Goal: Information Seeking & Learning: Learn about a topic

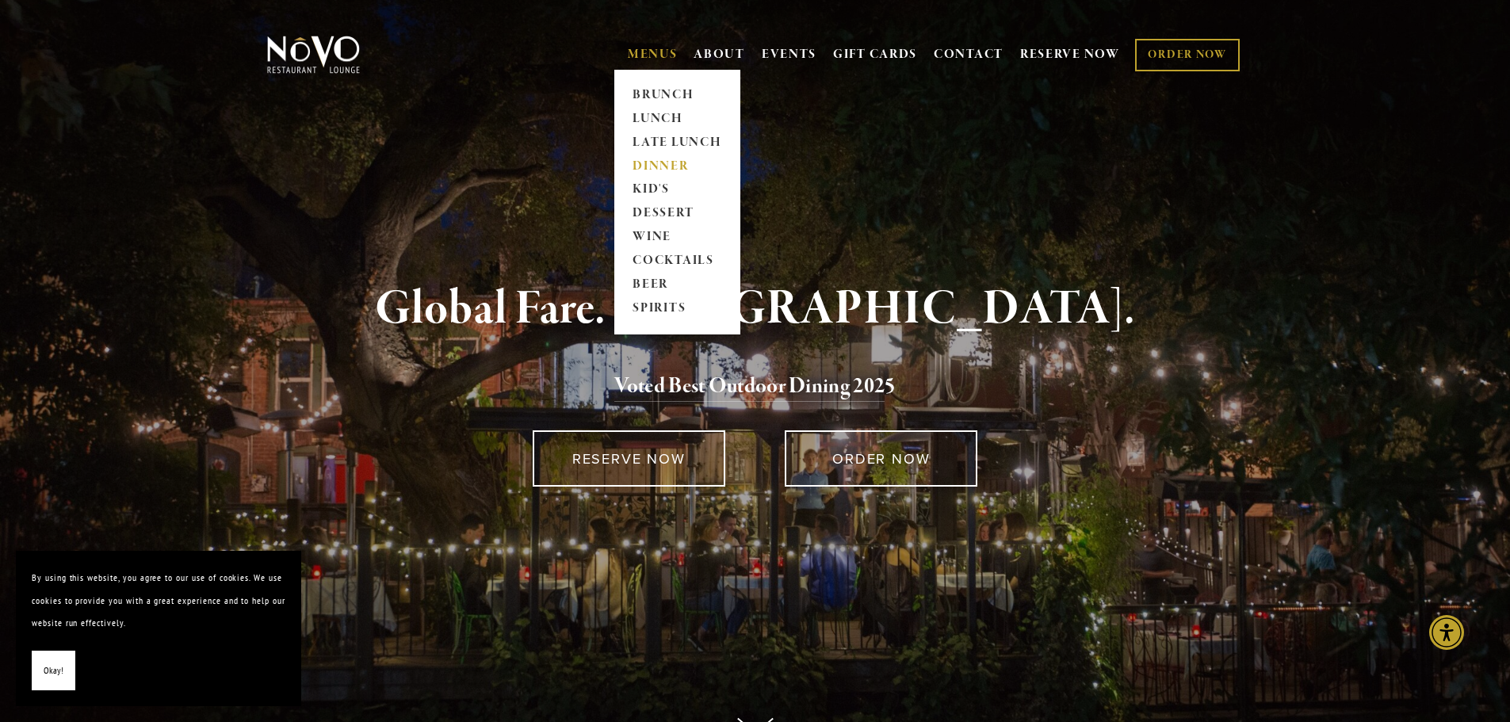
click at [662, 163] on link "DINNER" at bounding box center [677, 167] width 99 height 24
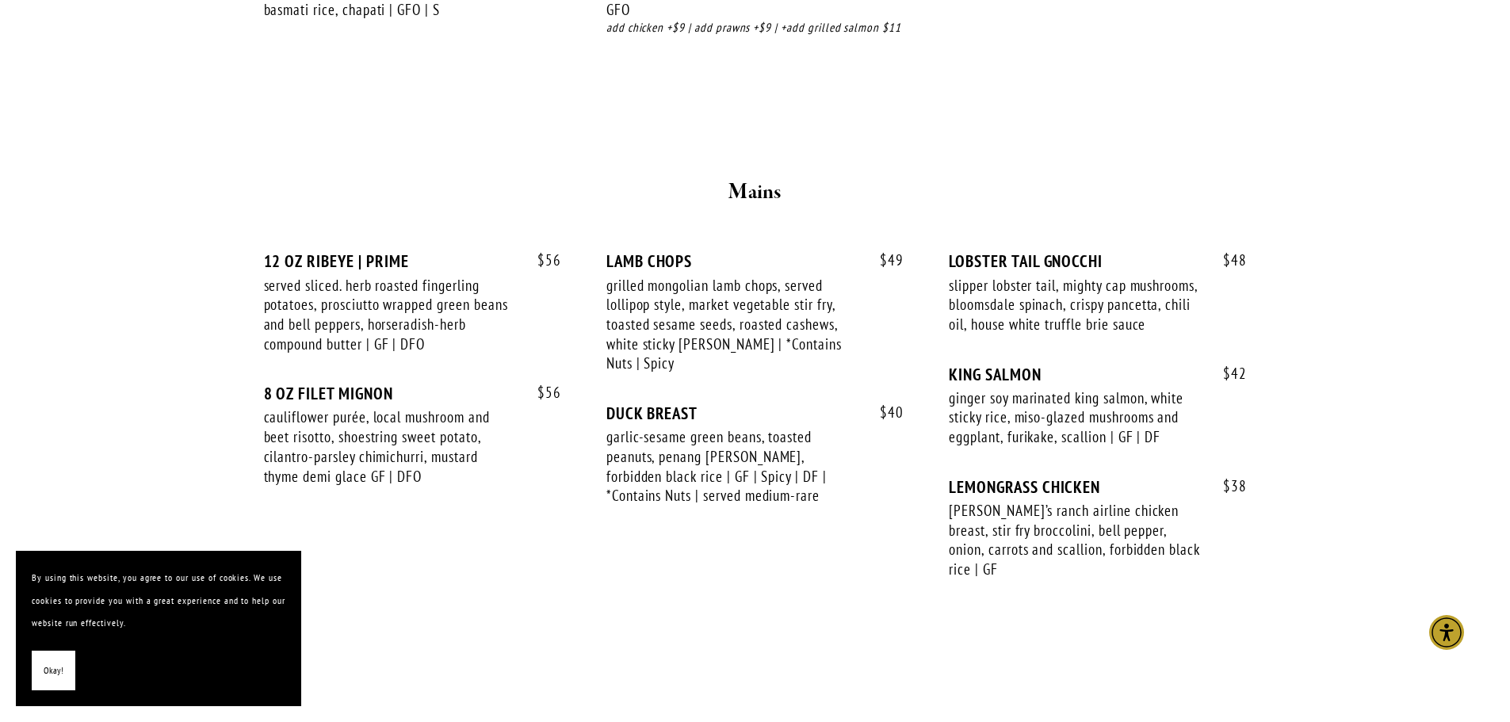
scroll to position [2615, 0]
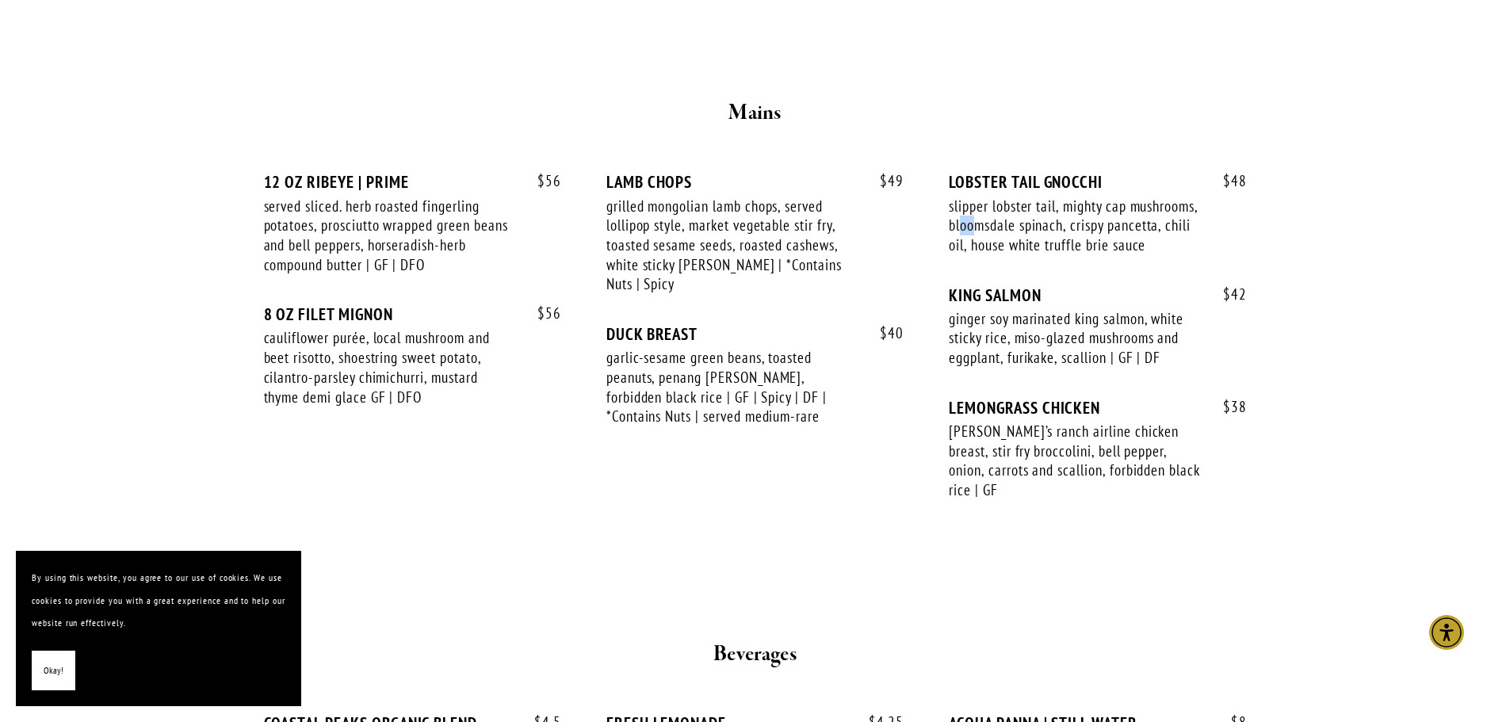
click at [1049, 230] on div "slipper lobster tail, mighty cap mushrooms, bloomsdale spinach, crispy pancetta…" at bounding box center [1075, 226] width 252 height 59
click at [1037, 255] on div "slipper lobster tail, mighty cap mushrooms, bloomsdale spinach, crispy pancetta…" at bounding box center [1075, 226] width 252 height 59
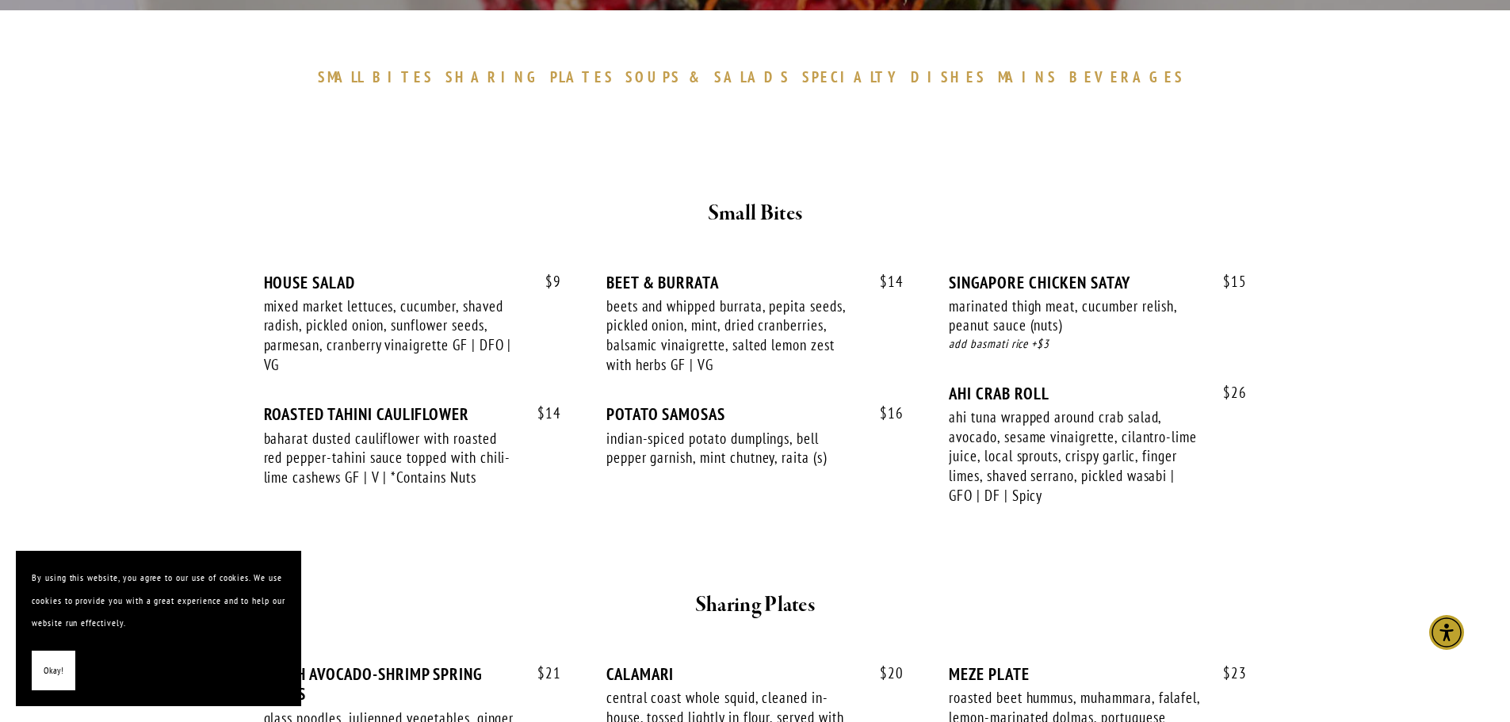
scroll to position [398, 0]
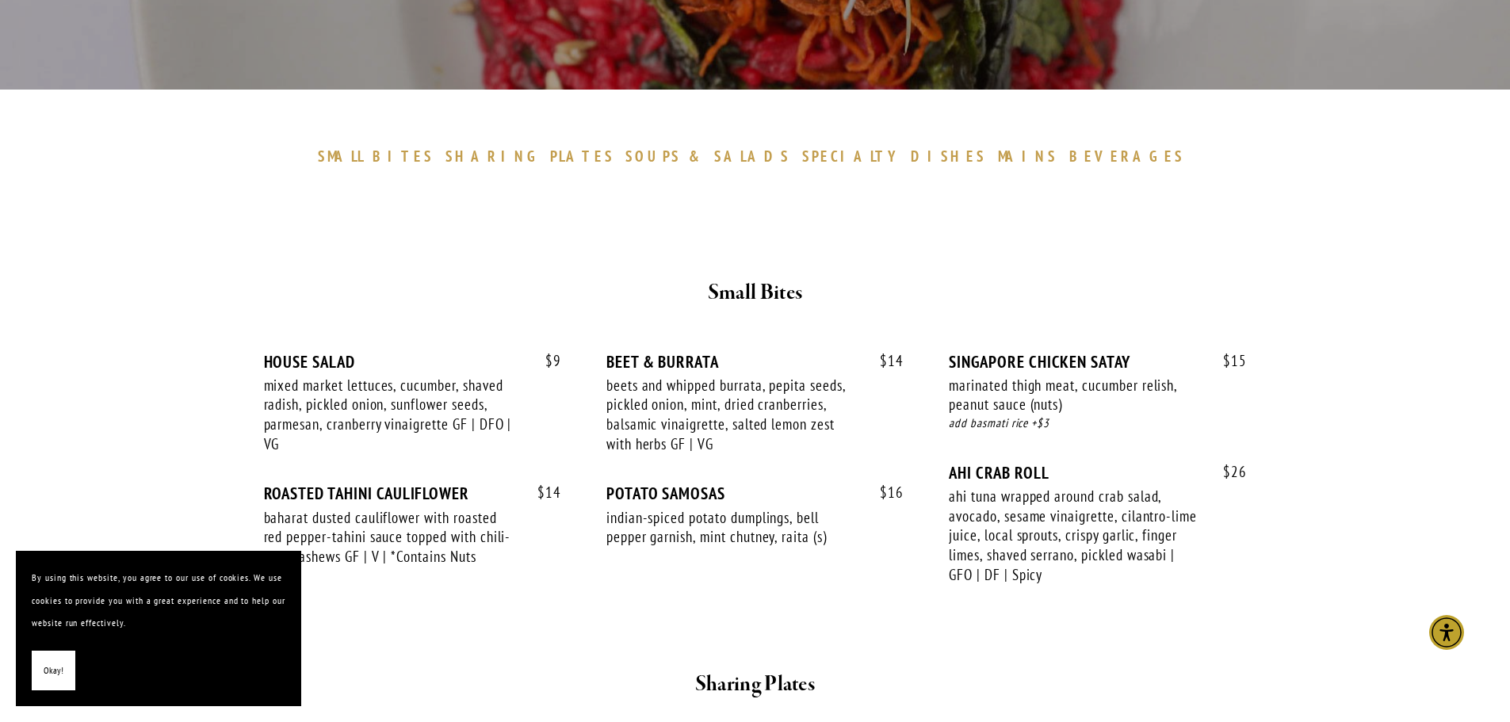
click at [911, 153] on span "DISHES" at bounding box center [948, 156] width 75 height 19
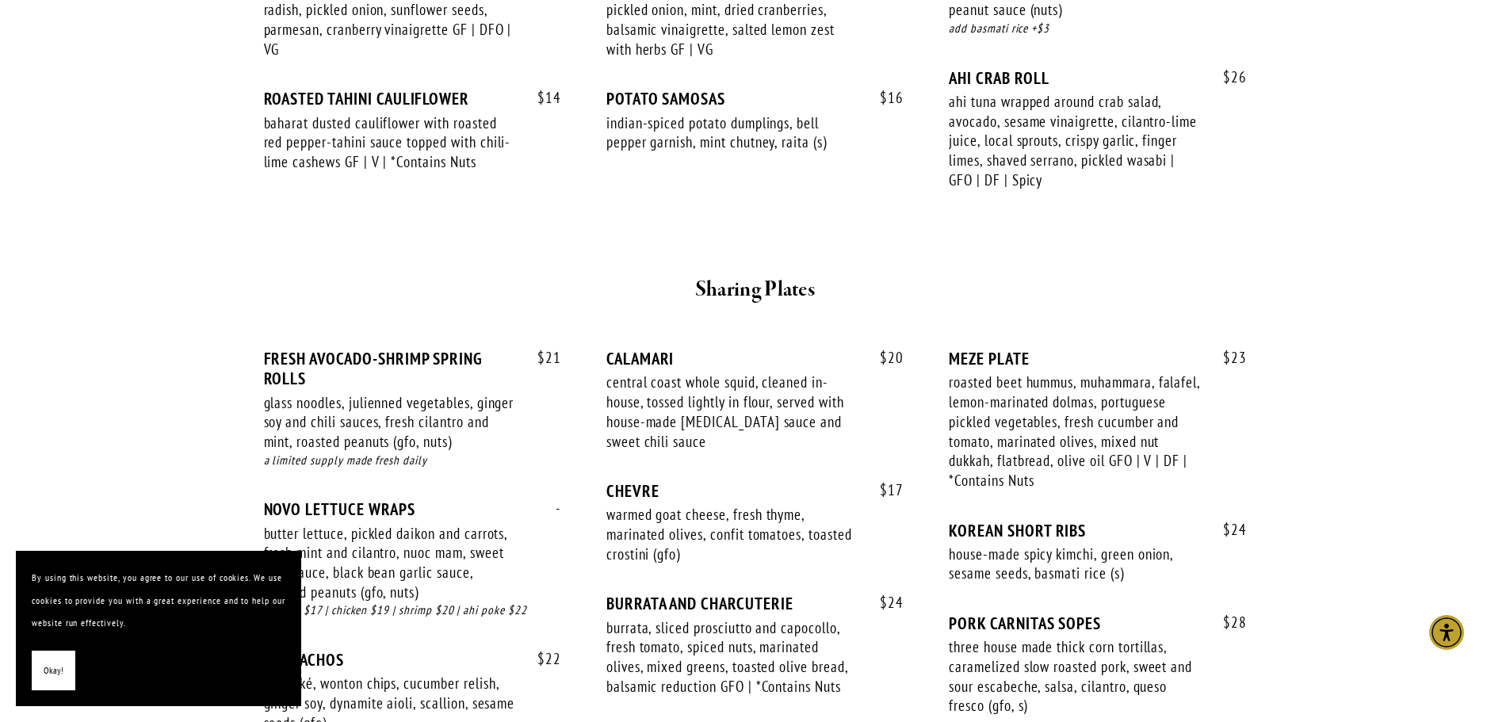
scroll to position [872, 0]
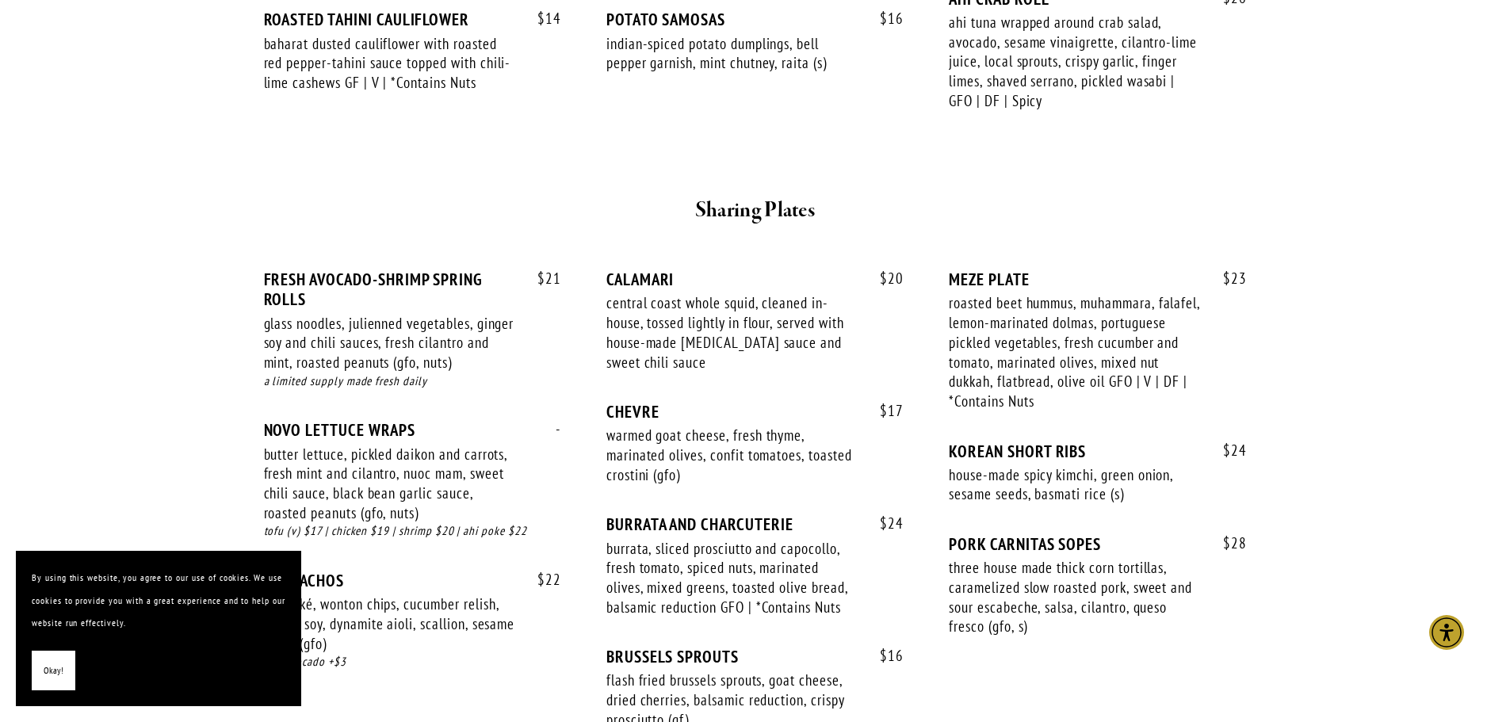
click at [432, 346] on div "glass noodles, julienned vegetables, ginger soy and chili sauces, fresh cilantr…" at bounding box center [390, 343] width 252 height 59
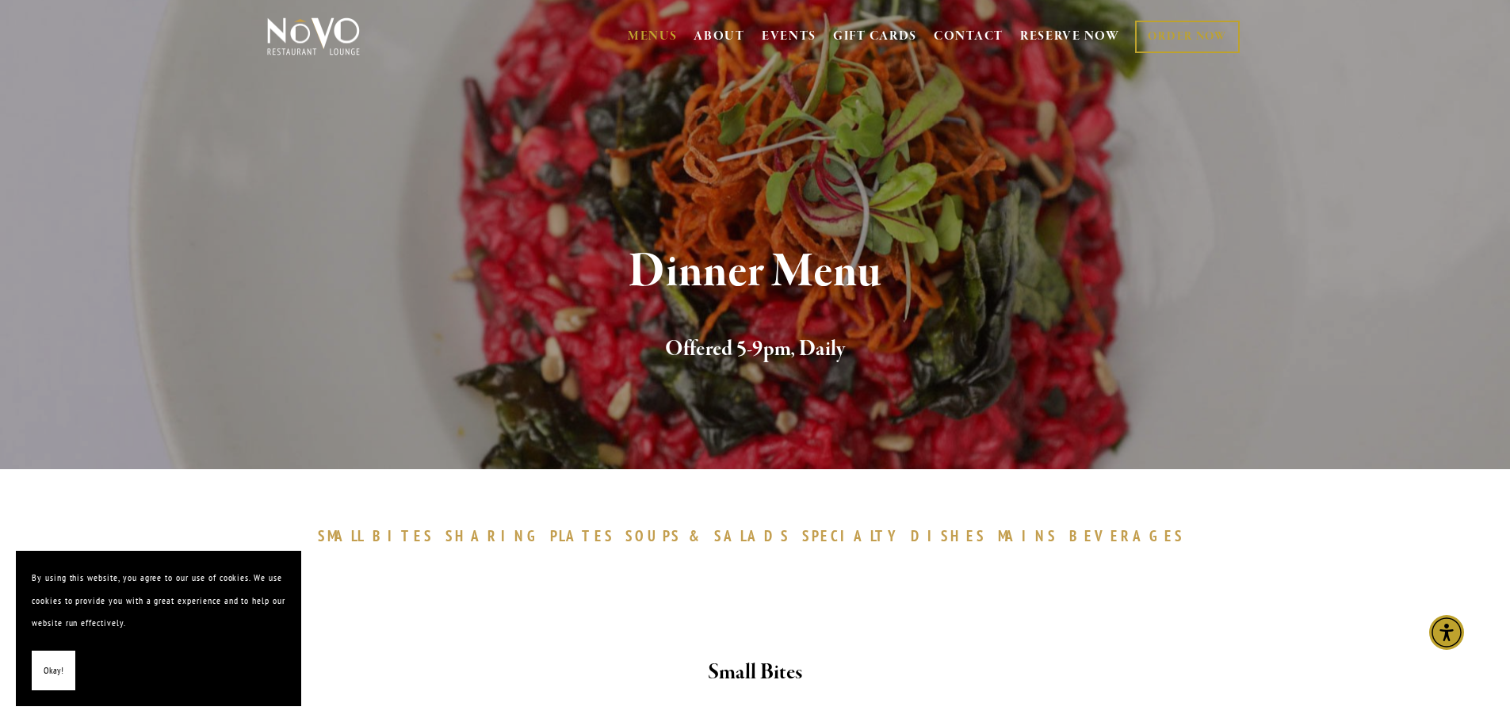
scroll to position [0, 0]
